Goal: Navigation & Orientation: Understand site structure

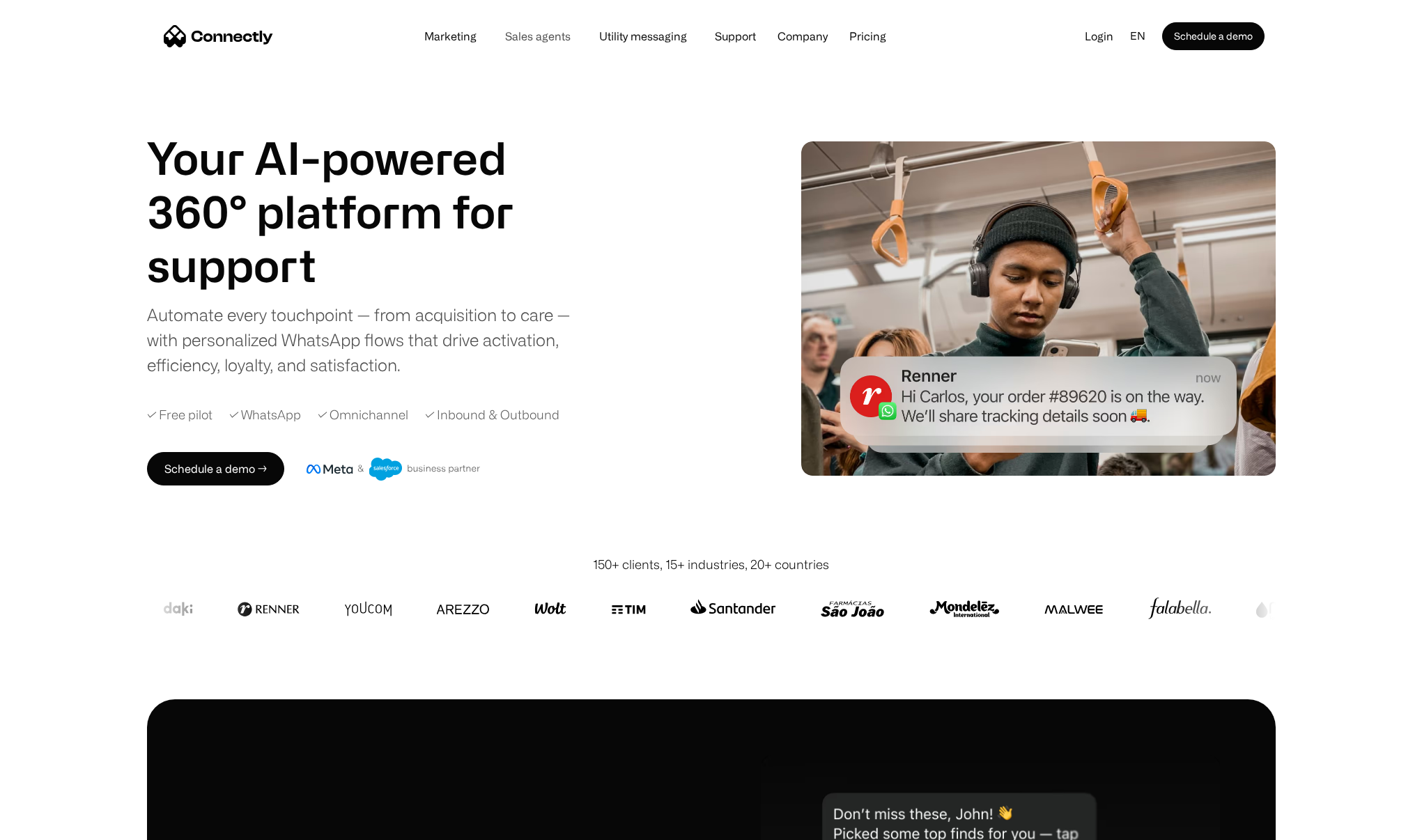
click at [545, 35] on link "Sales agents" at bounding box center [538, 36] width 88 height 11
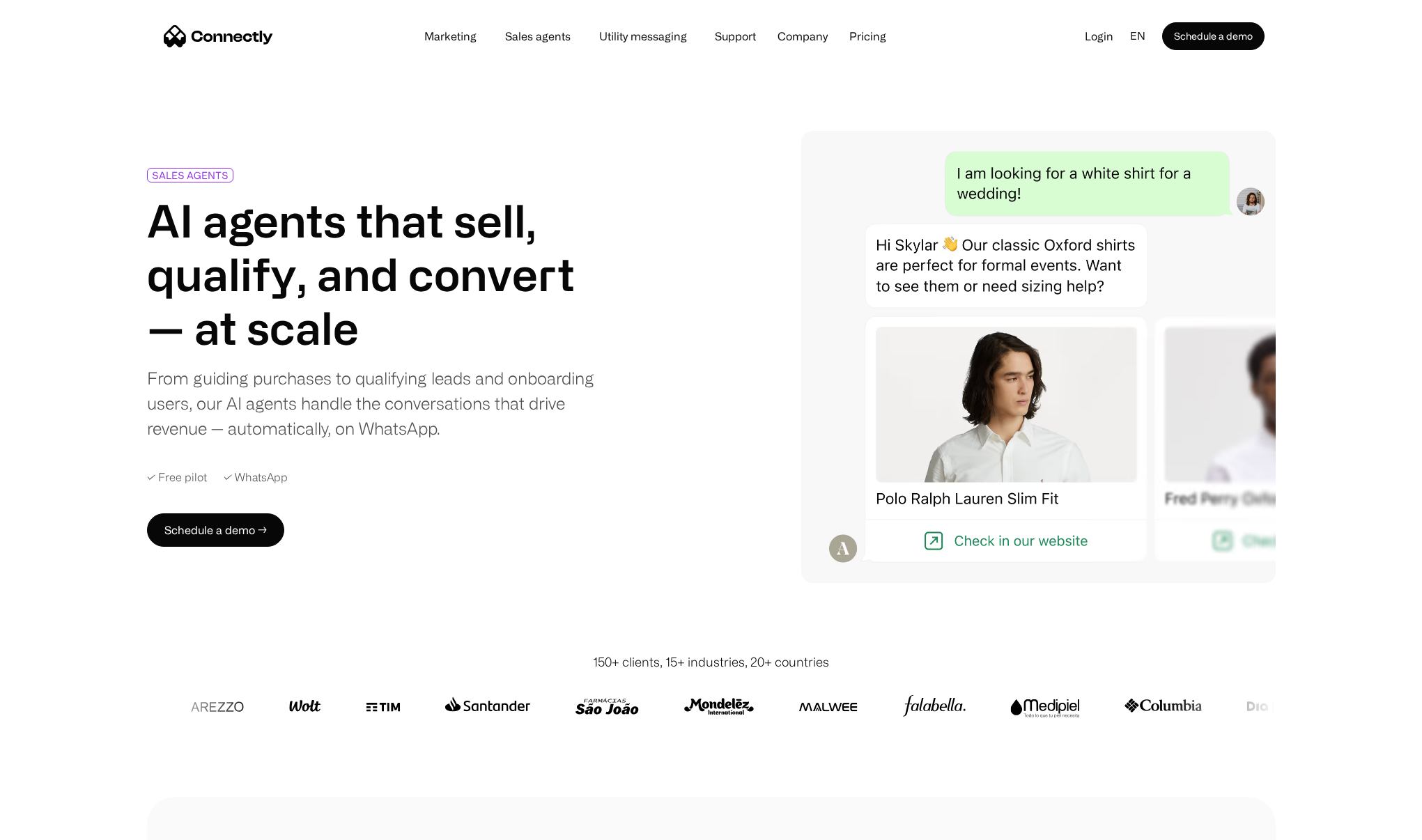
click at [542, 36] on link "Sales agents" at bounding box center [538, 36] width 88 height 11
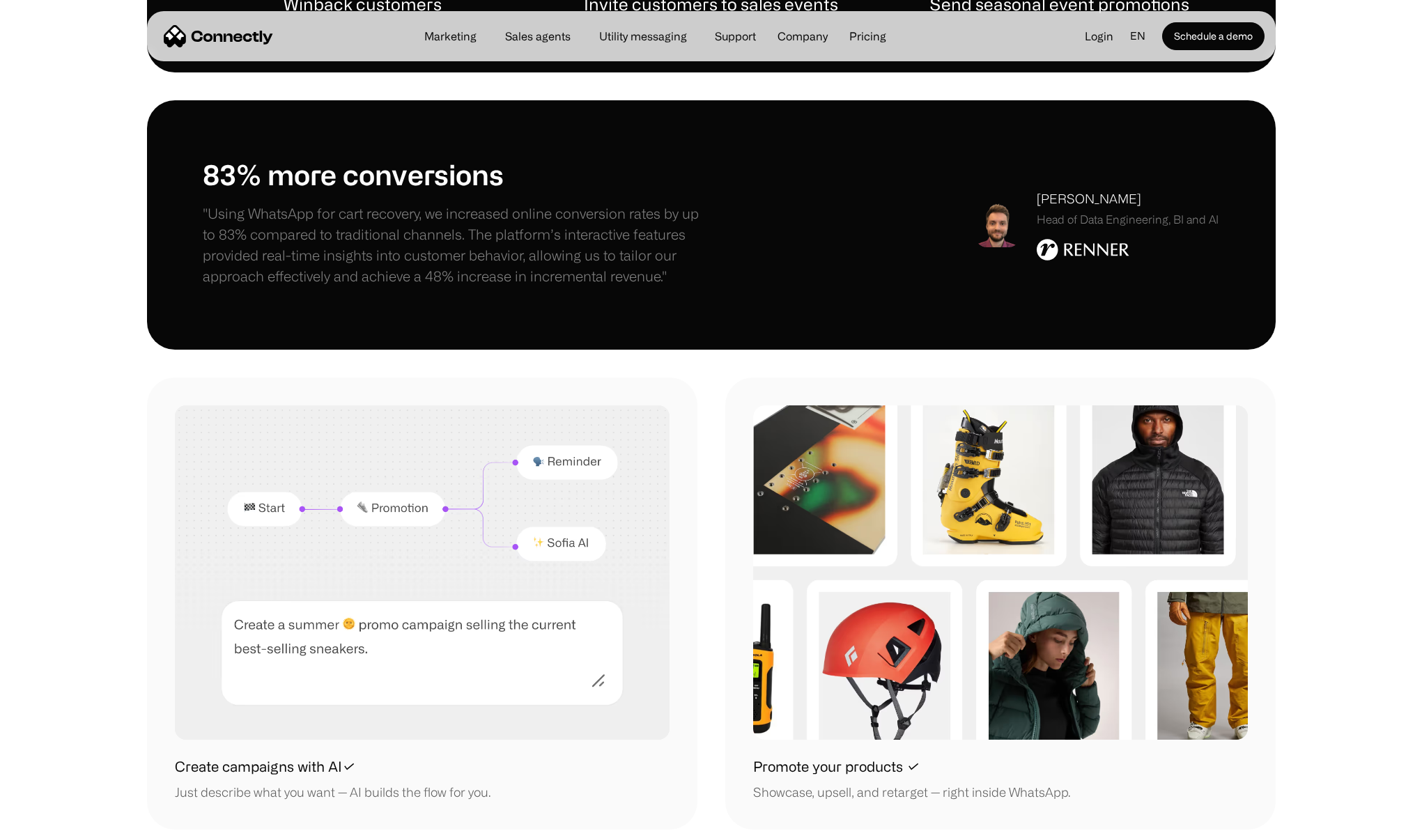
scroll to position [1135, 0]
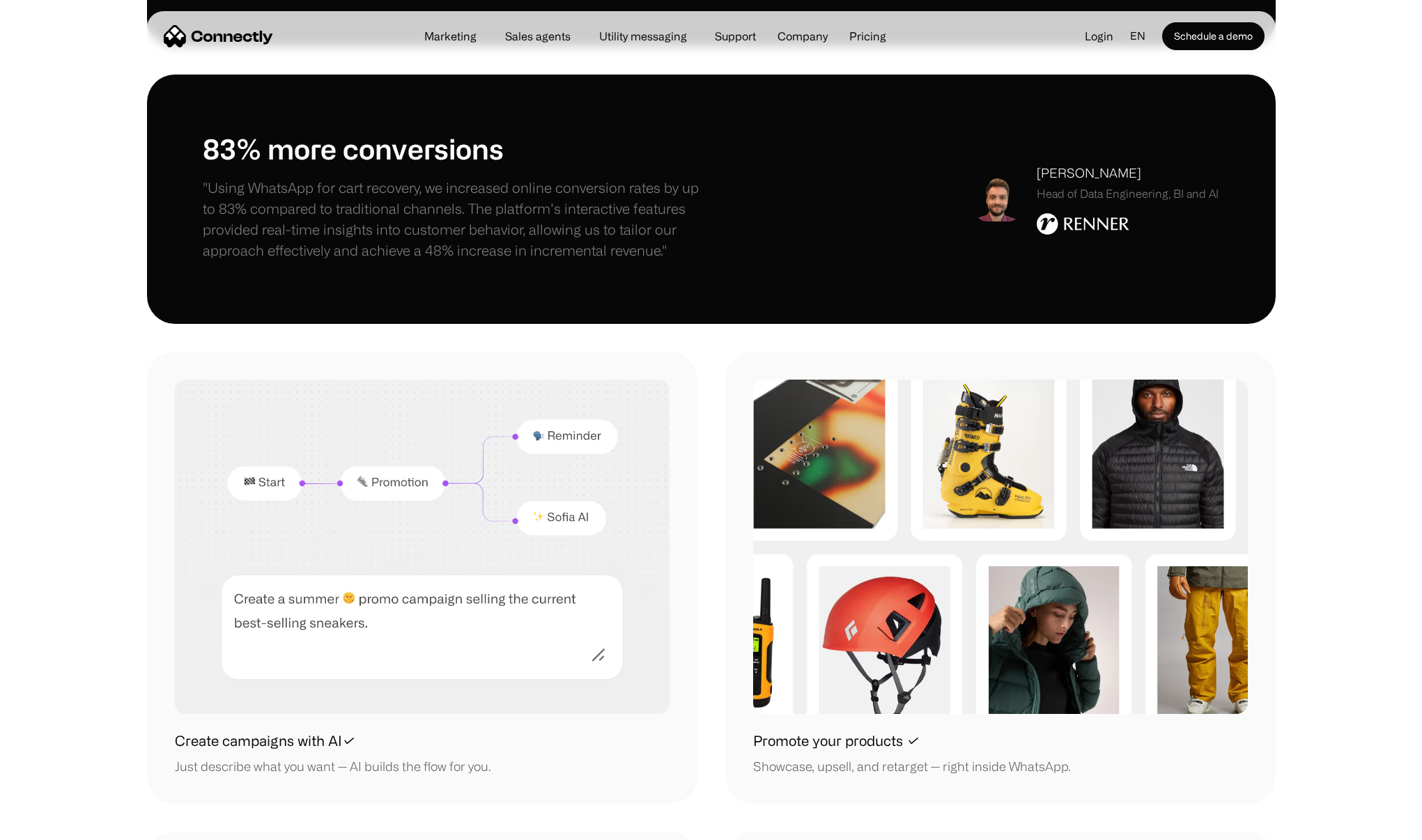
click at [331, 733] on h1 "Create campaigns with AI✓" at bounding box center [265, 741] width 180 height 21
click at [337, 670] on img at bounding box center [422, 547] width 494 height 349
click at [340, 642] on img at bounding box center [422, 547] width 494 height 349
click at [319, 737] on h1 "Create campaigns with AI✓" at bounding box center [265, 741] width 180 height 21
click at [331, 743] on h1 "Create campaigns with AI✓" at bounding box center [265, 741] width 180 height 21
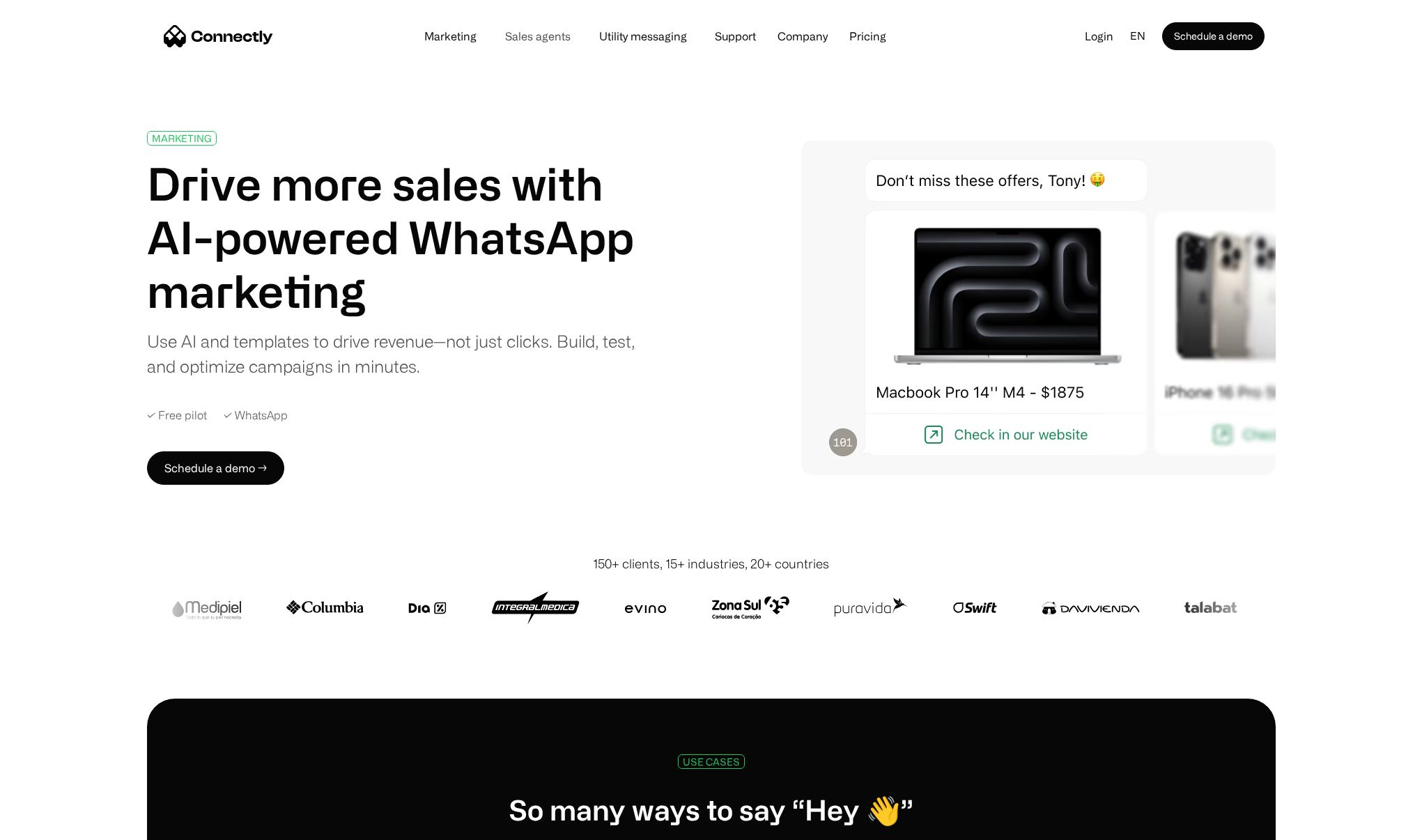
scroll to position [0, 0]
click at [534, 34] on link "Sales agents" at bounding box center [538, 36] width 88 height 11
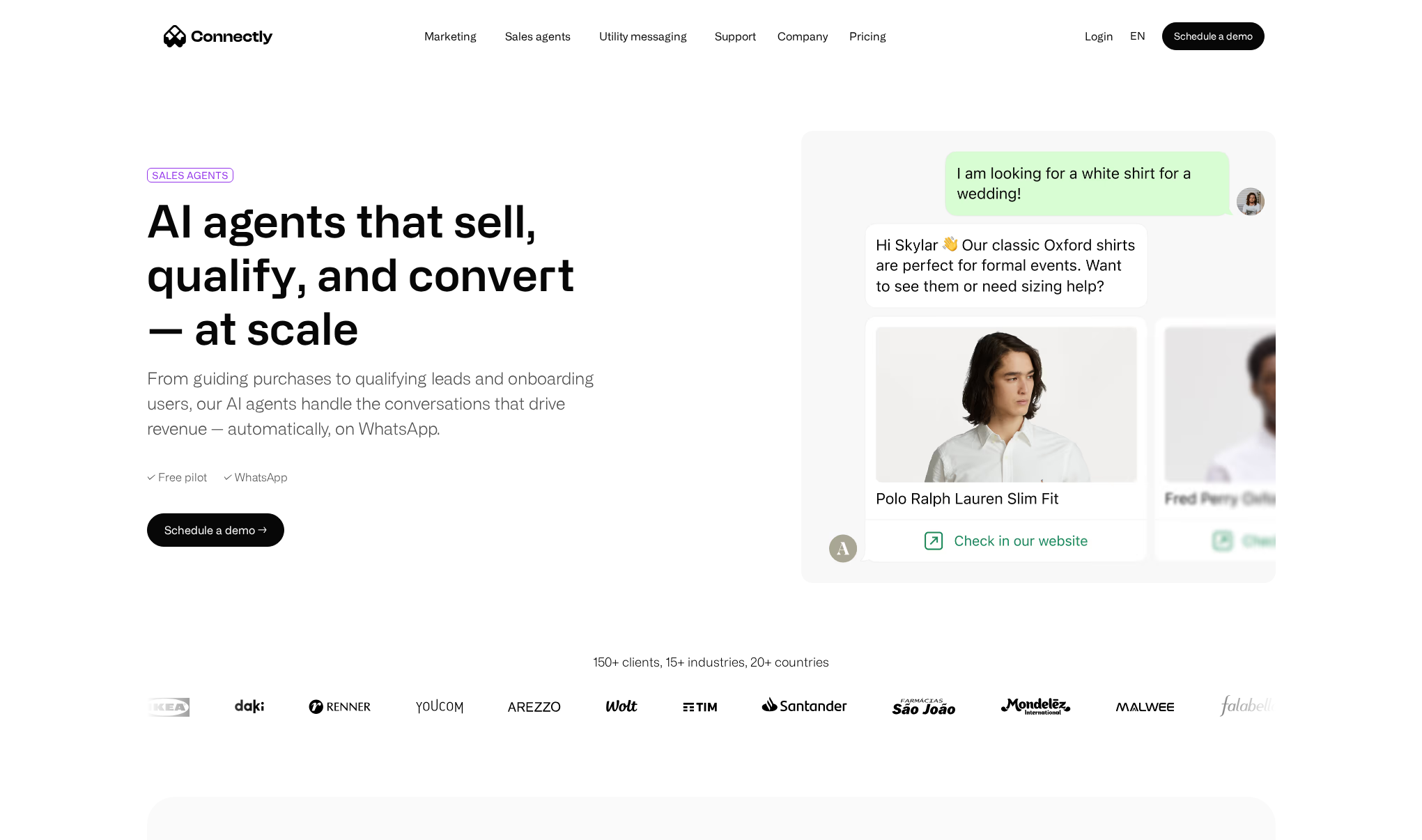
click at [719, 46] on nav "Marketing Sales agents Utility messaging Support Company About us Careers Conta…" at bounding box center [714, 36] width 1100 height 28
click at [738, 42] on link "Support" at bounding box center [736, 36] width 64 height 11
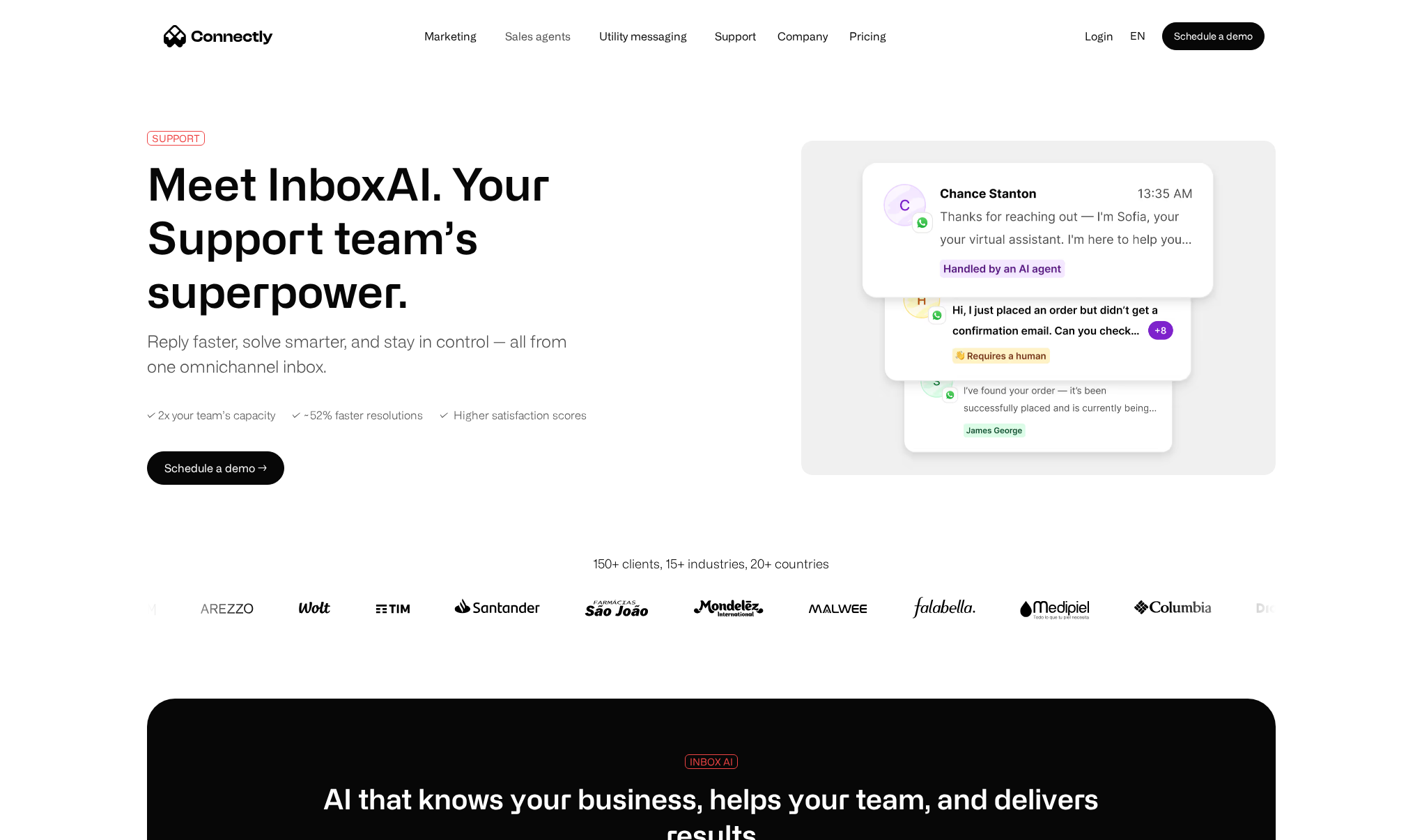
click at [535, 36] on link "Sales agents" at bounding box center [538, 36] width 88 height 11
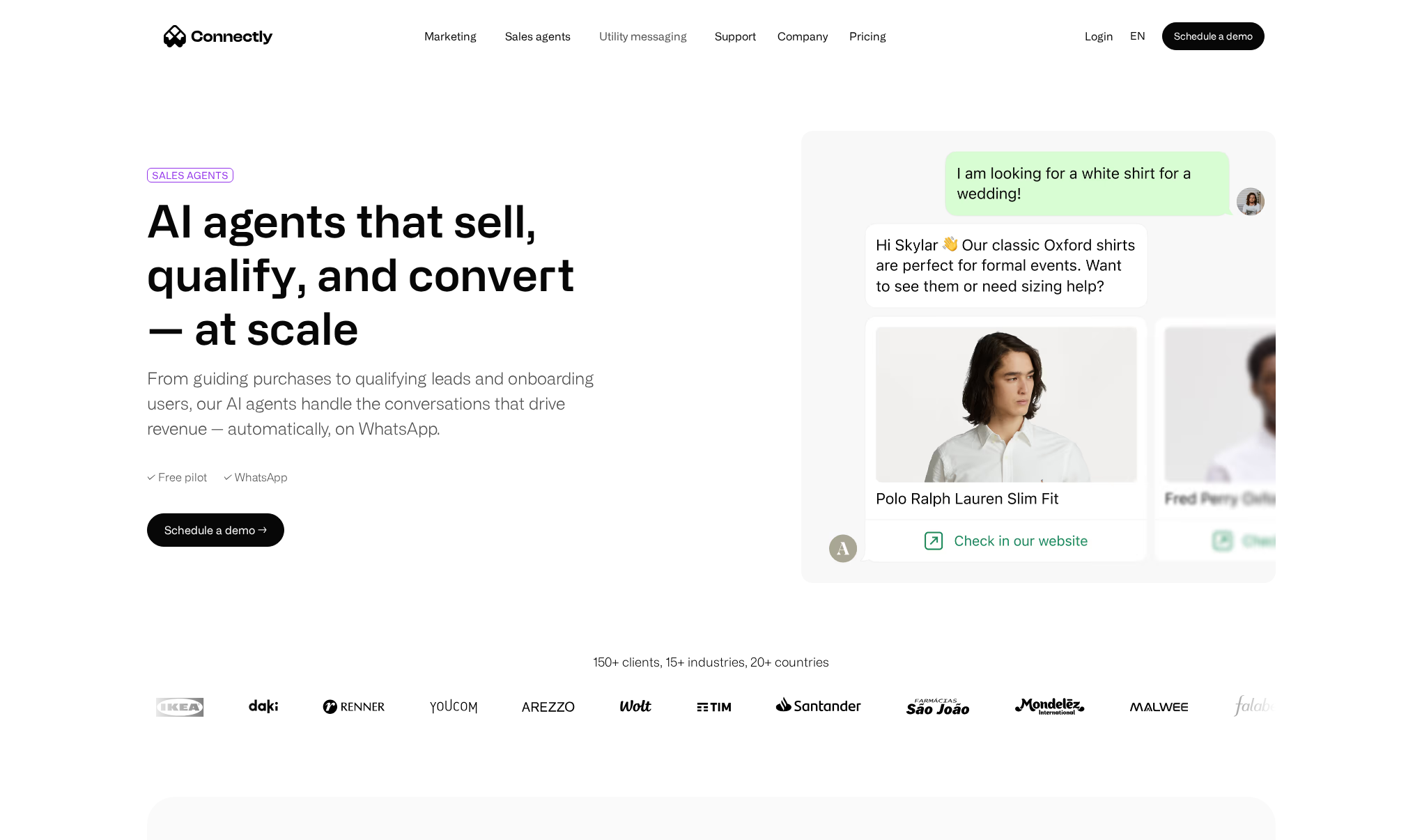
click at [654, 38] on link "Utility messaging" at bounding box center [642, 36] width 110 height 11
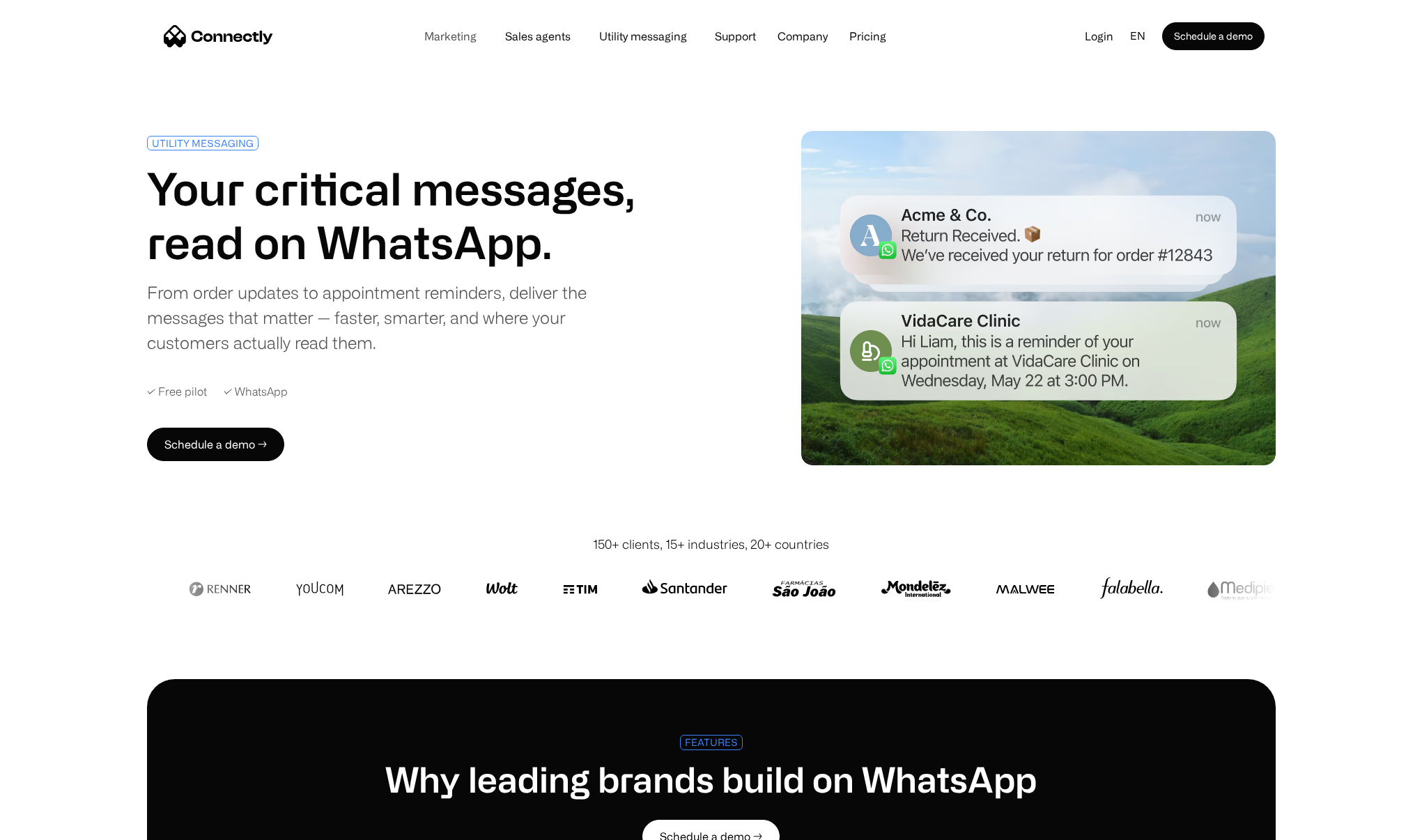
click at [460, 30] on link "Marketing" at bounding box center [450, 36] width 74 height 11
